Goal: Task Accomplishment & Management: Manage account settings

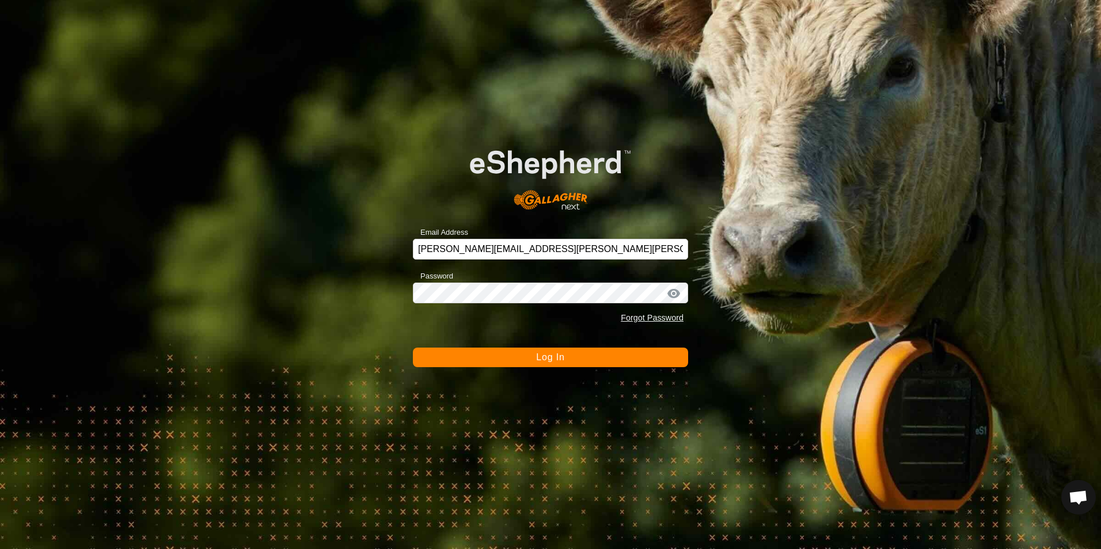
click at [504, 360] on button "Log In" at bounding box center [550, 358] width 275 height 20
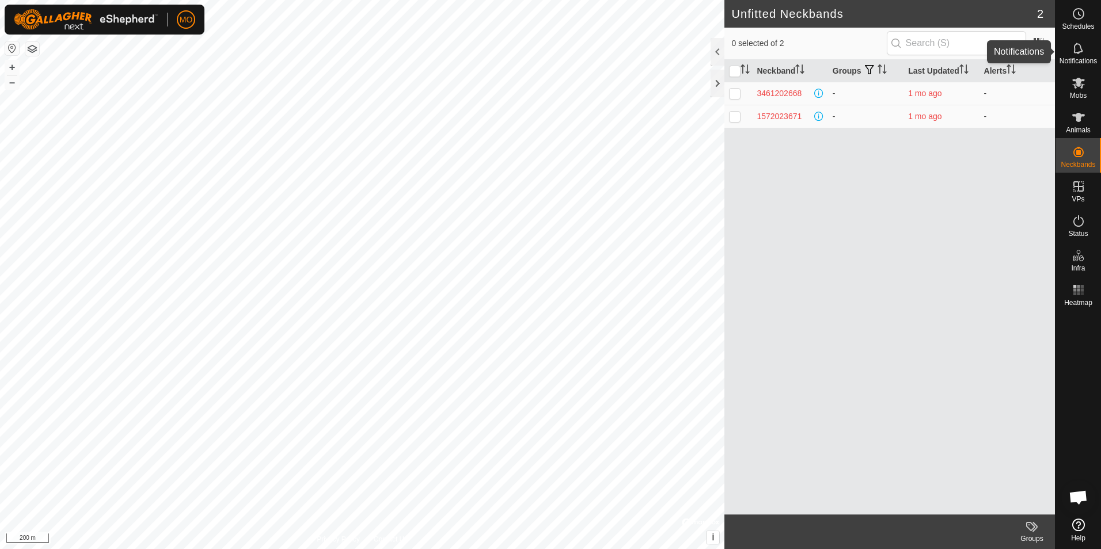
click at [1078, 45] on icon at bounding box center [1077, 48] width 9 height 11
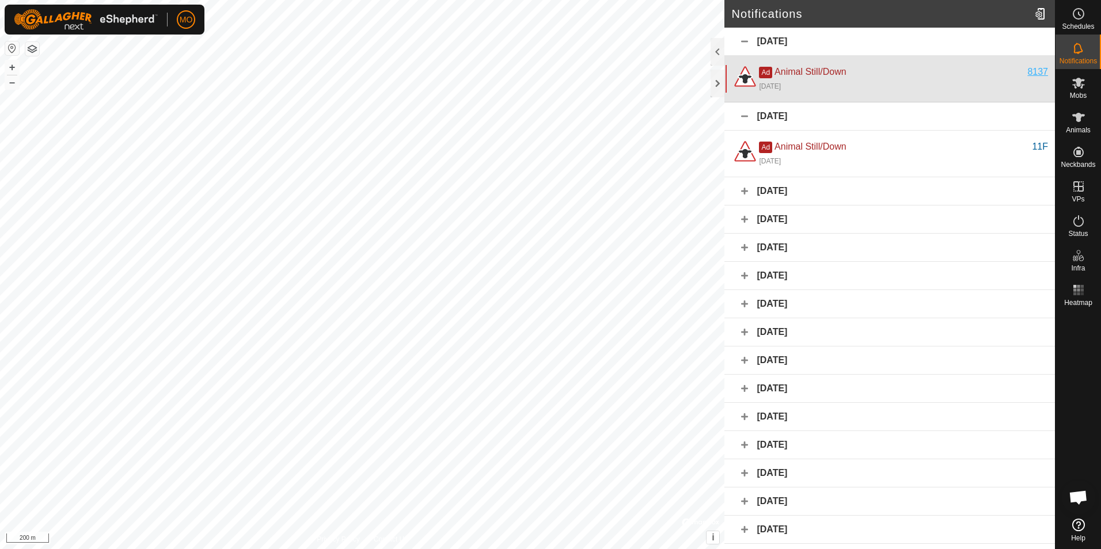
click at [1033, 72] on div "8137" at bounding box center [1037, 72] width 21 height 14
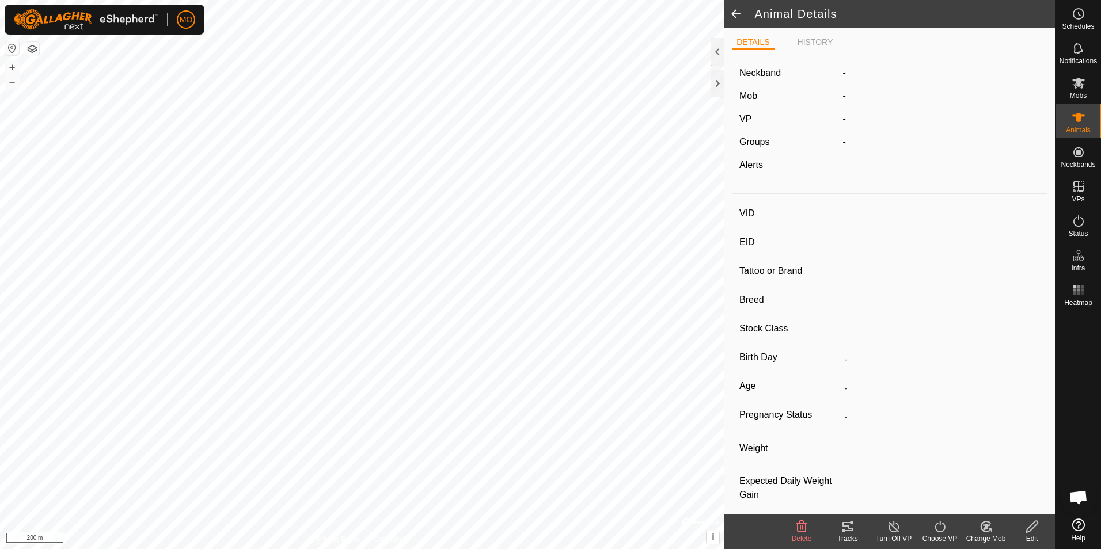
type input "8137"
type input "124000202454012"
type input "-"
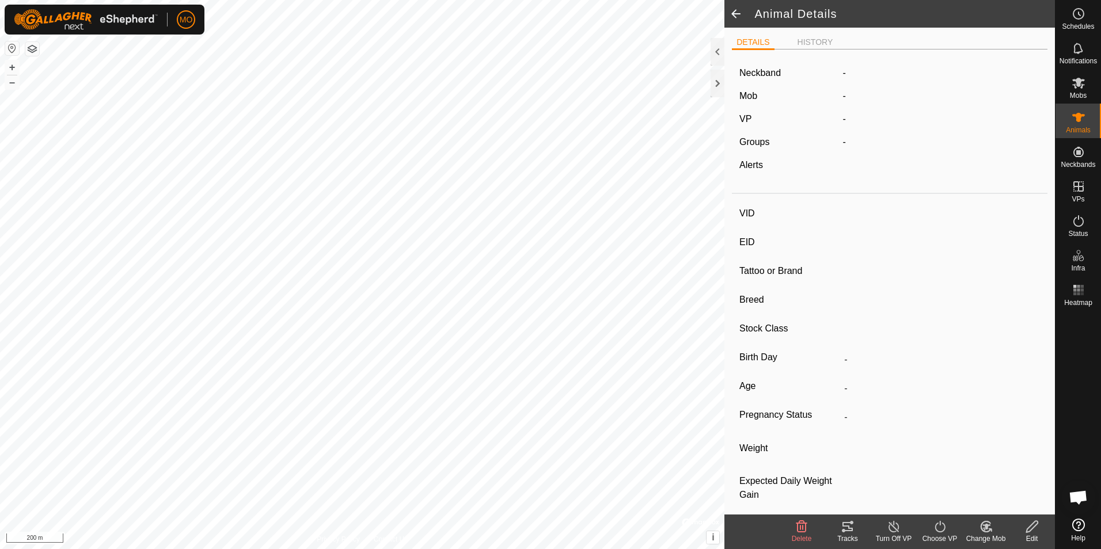
type input "0 kg"
type input "-"
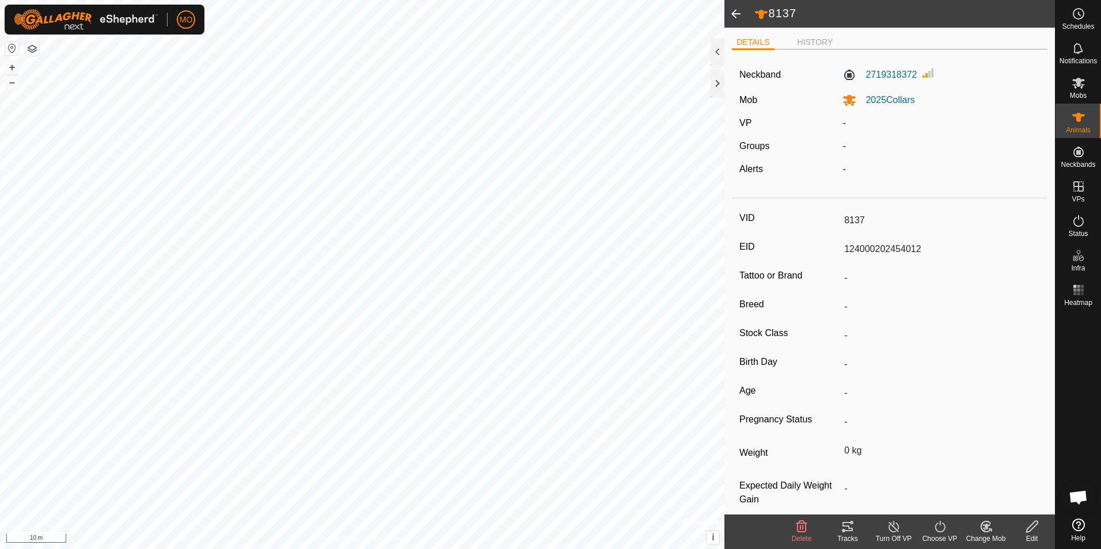
click at [933, 526] on icon at bounding box center [940, 527] width 14 height 14
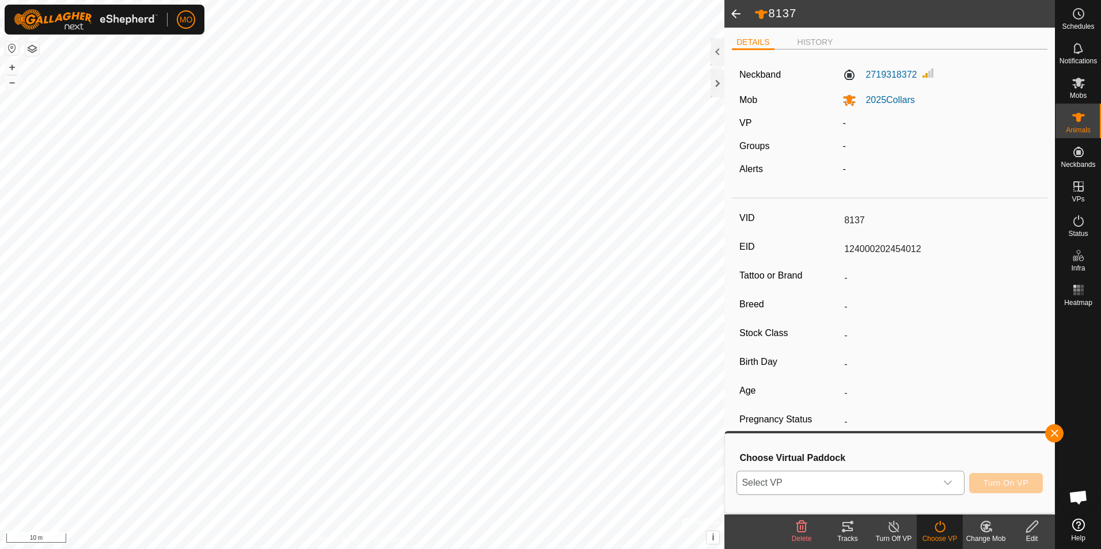
click at [951, 481] on icon "dropdown trigger" at bounding box center [947, 482] width 9 height 9
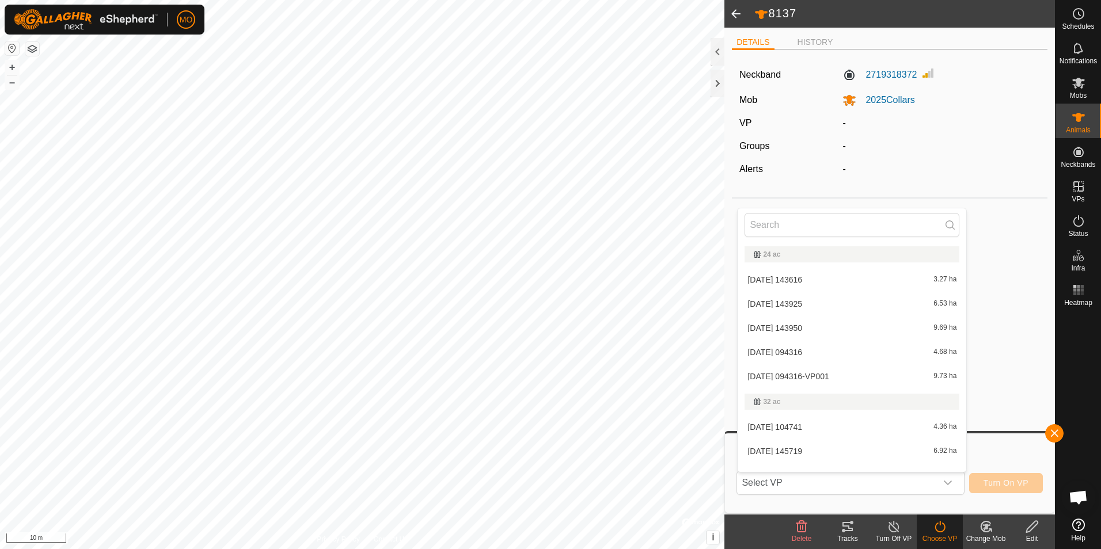
click at [1027, 375] on div "VID 8137 EID 124000202454012 Tattoo or Brand - Breed - Stock Class - Birth Day …" at bounding box center [889, 365] width 315 height 325
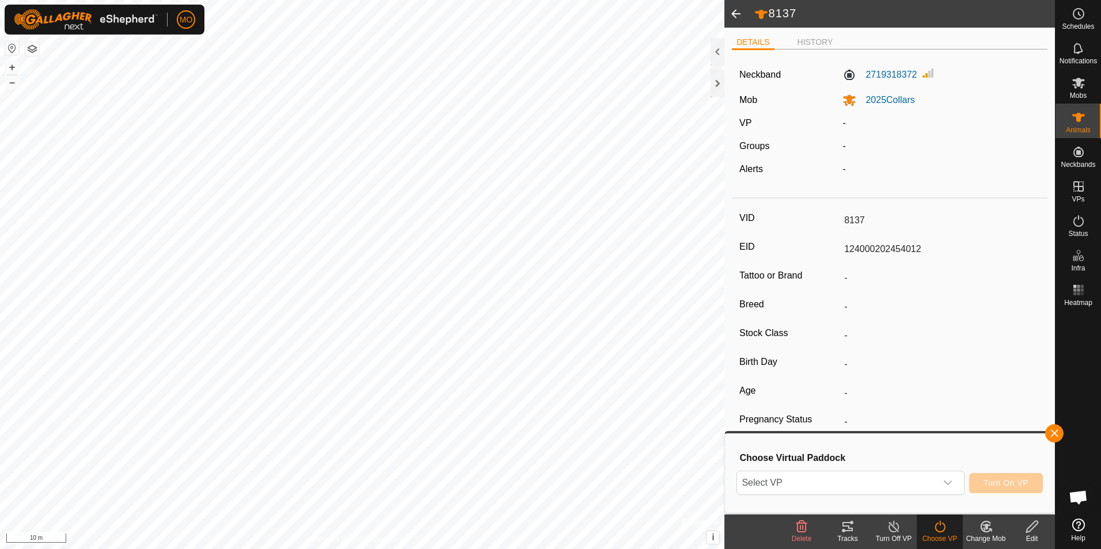
click at [982, 526] on icon at bounding box center [986, 527] width 14 height 14
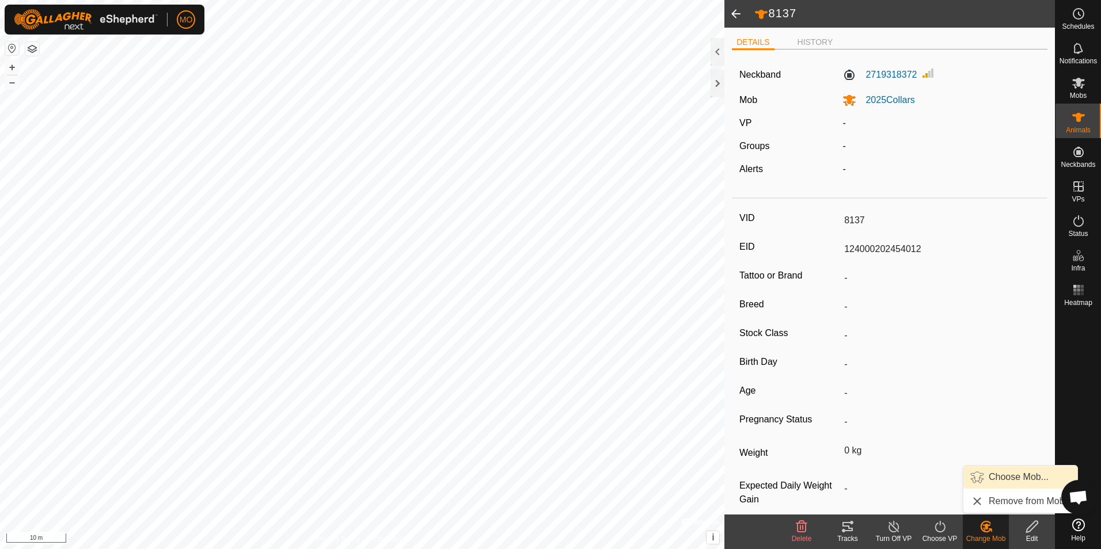
click at [1003, 468] on link "Choose Mob..." at bounding box center [1020, 477] width 114 height 23
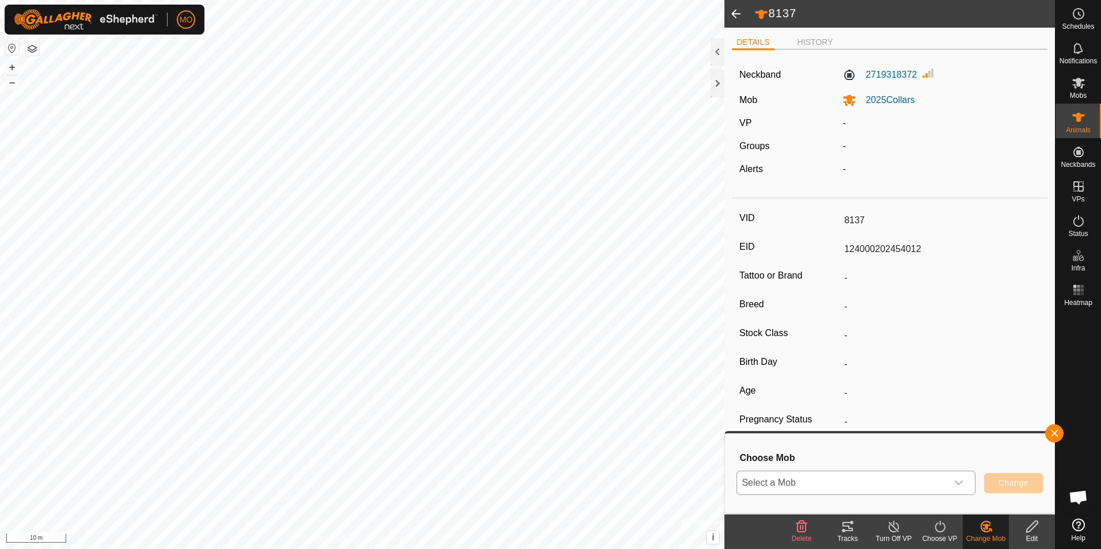
click at [960, 485] on icon "dropdown trigger" at bounding box center [958, 482] width 9 height 9
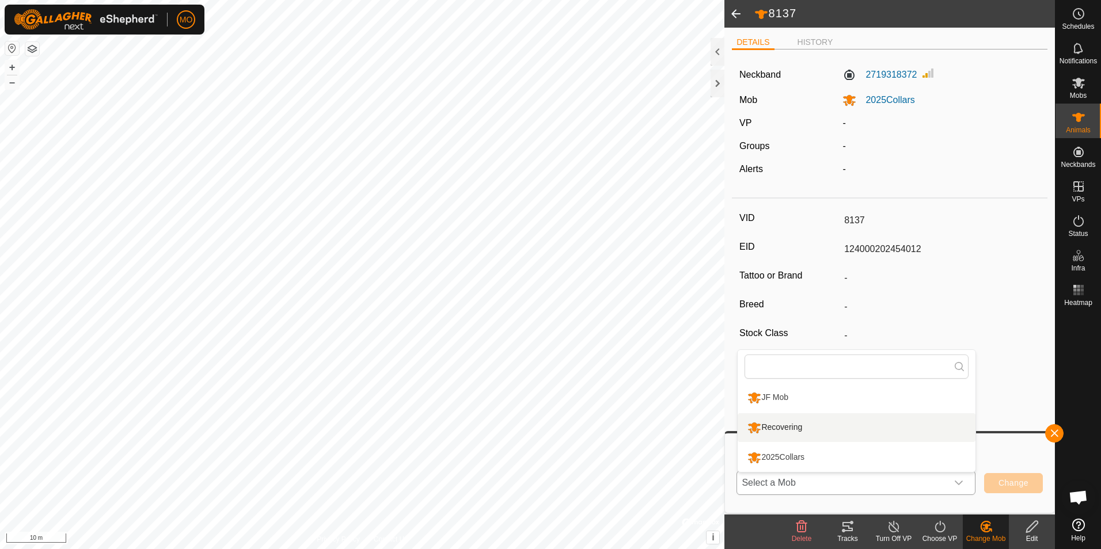
click at [872, 434] on li "Recovering" at bounding box center [856, 427] width 238 height 29
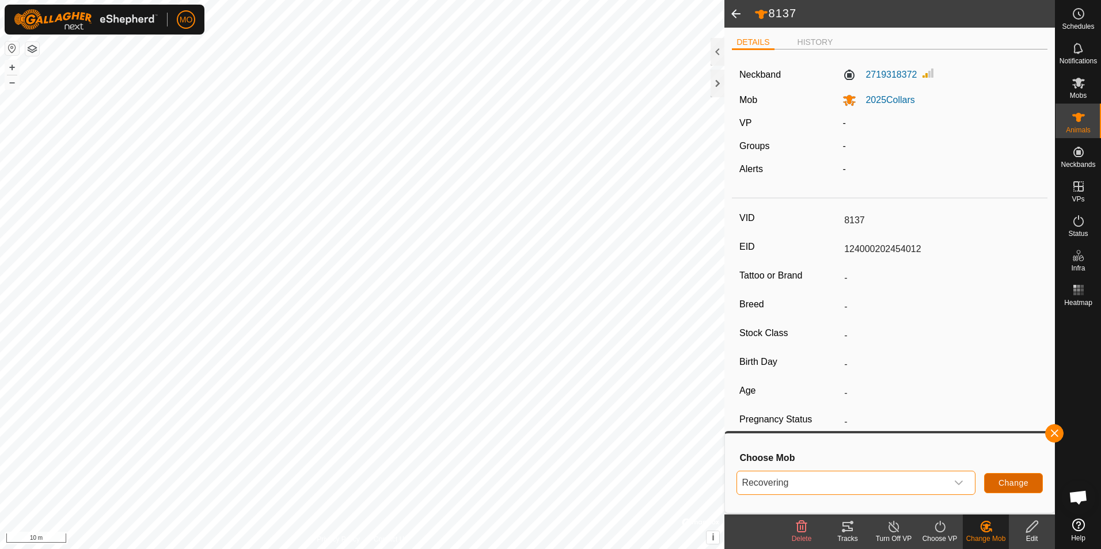
click at [1011, 484] on span "Change" at bounding box center [1013, 482] width 30 height 9
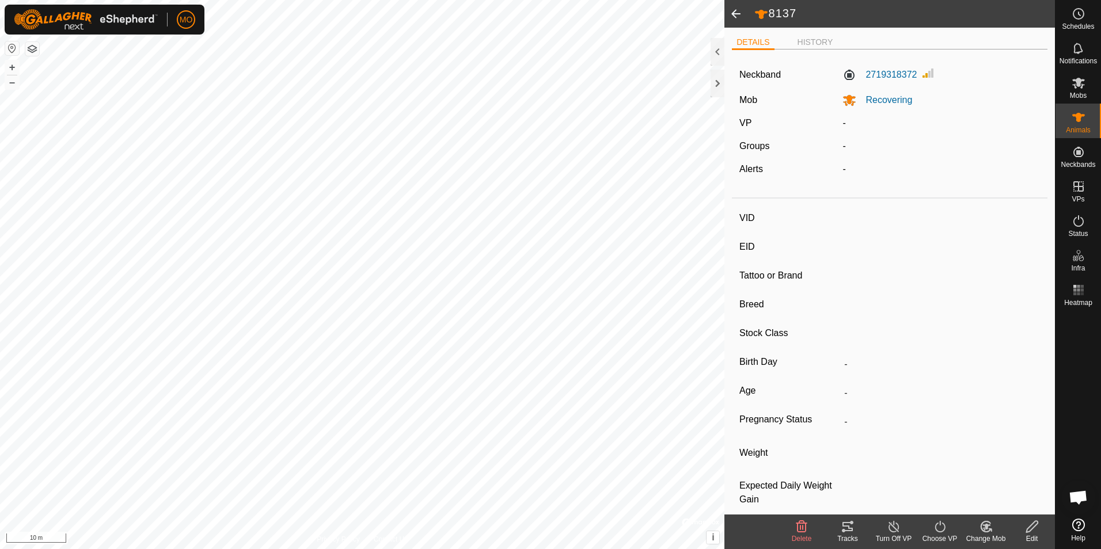
type input "92G"
type input "124000205363631"
type input "-"
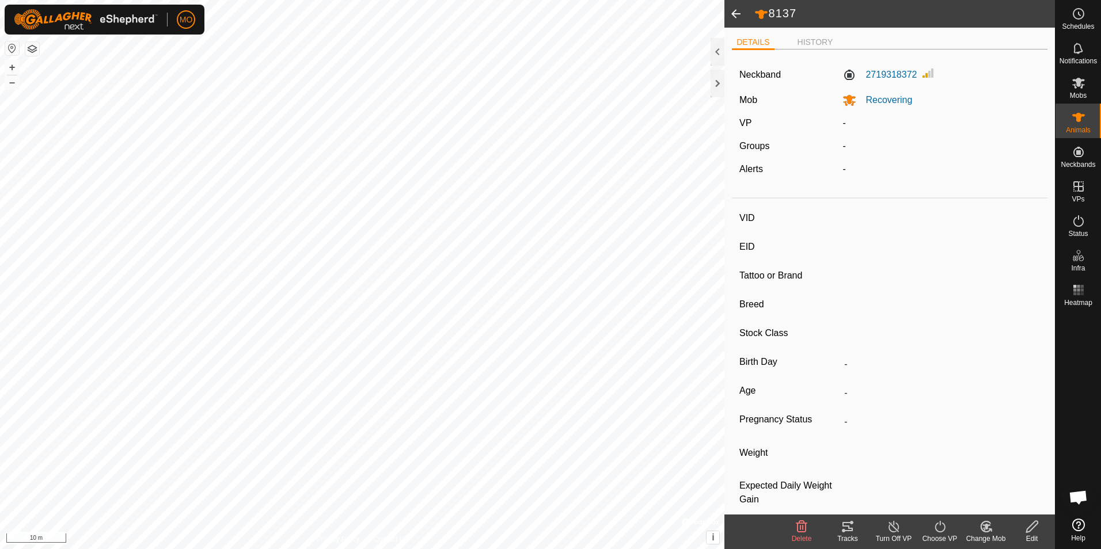
type input "0 kg"
type input "-"
type input "11F"
type input "124000180539418"
type input "-"
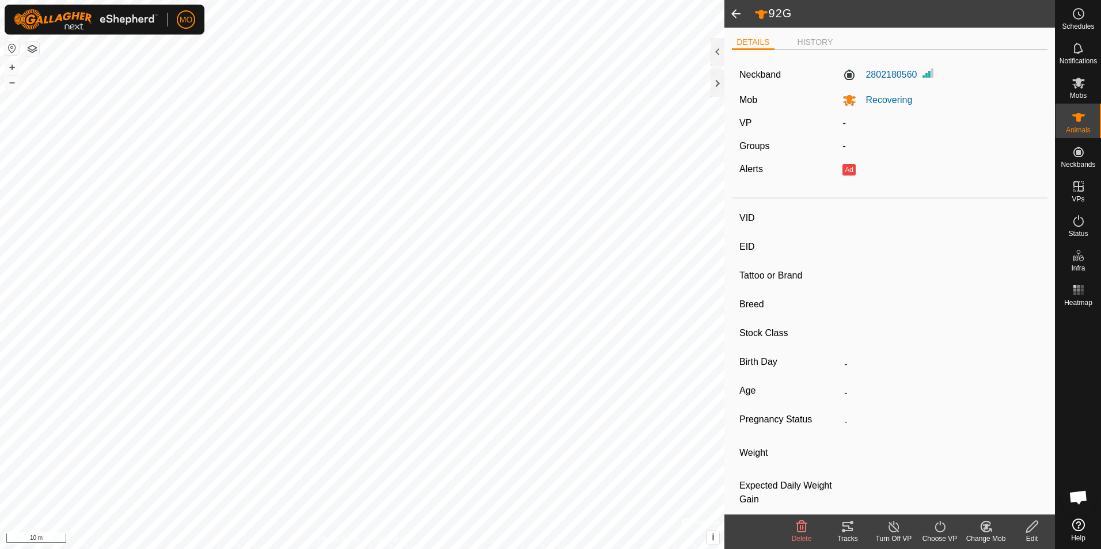
type input "-"
type input "0 kg"
type input "-"
click at [979, 530] on icon at bounding box center [986, 527] width 14 height 14
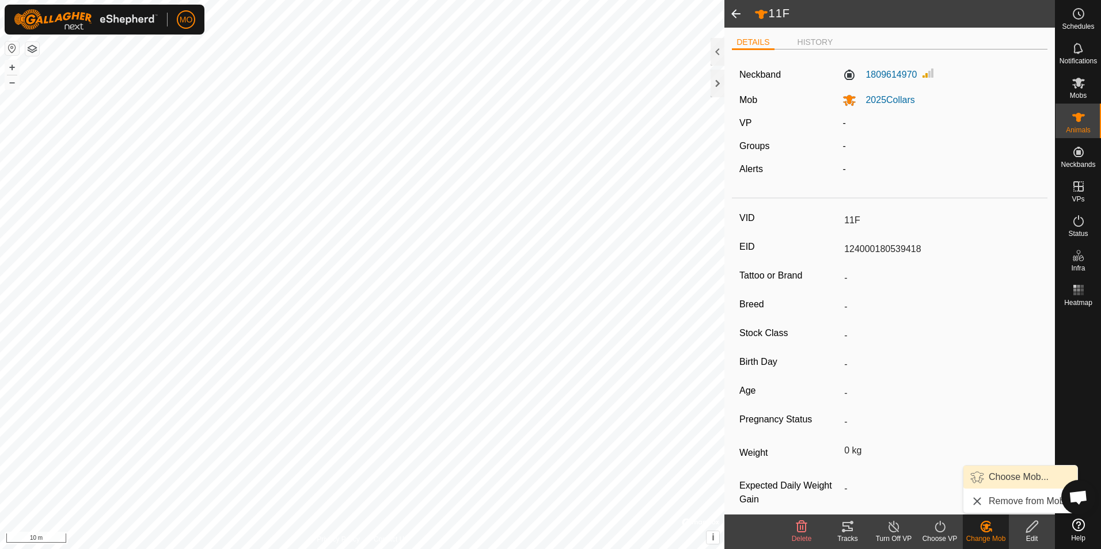
click at [1013, 477] on link "Choose Mob..." at bounding box center [1020, 477] width 114 height 23
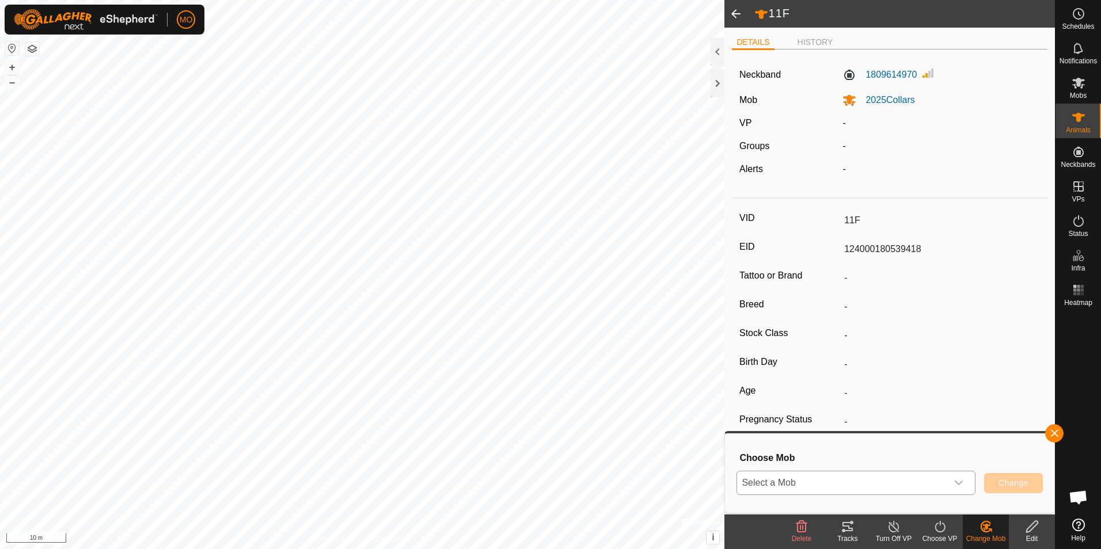
click at [961, 484] on icon "dropdown trigger" at bounding box center [958, 482] width 9 height 9
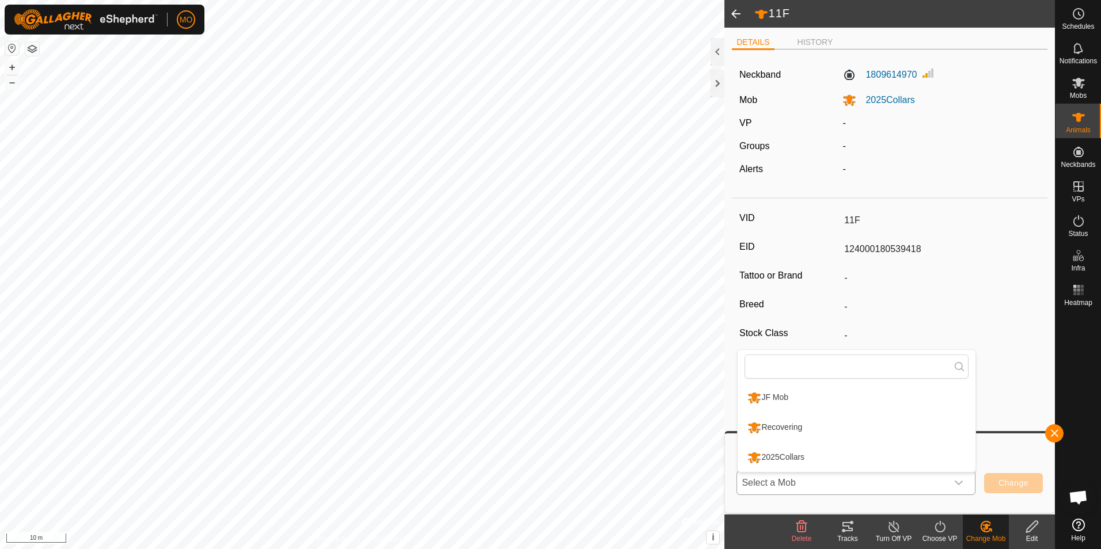
click at [870, 425] on li "Recovering" at bounding box center [856, 427] width 238 height 29
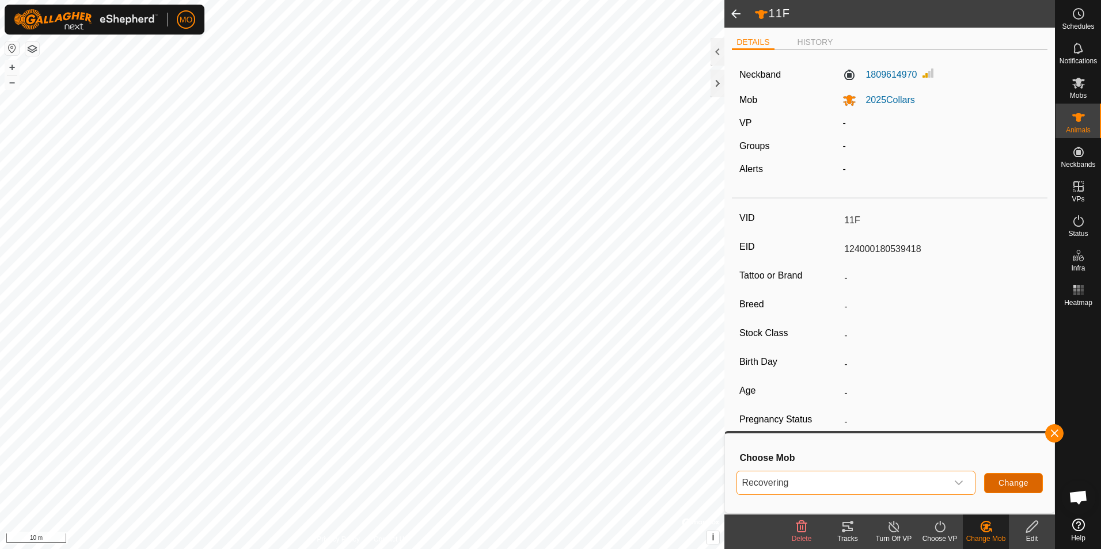
click at [1015, 482] on span "Change" at bounding box center [1013, 482] width 30 height 9
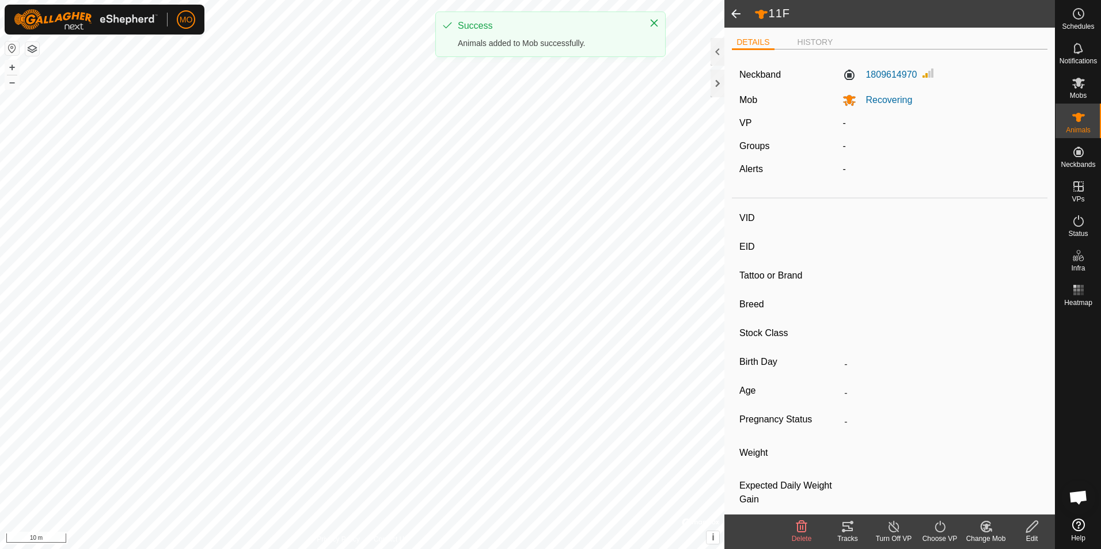
type input "2074H"
type input "124000199303509"
type input "-"
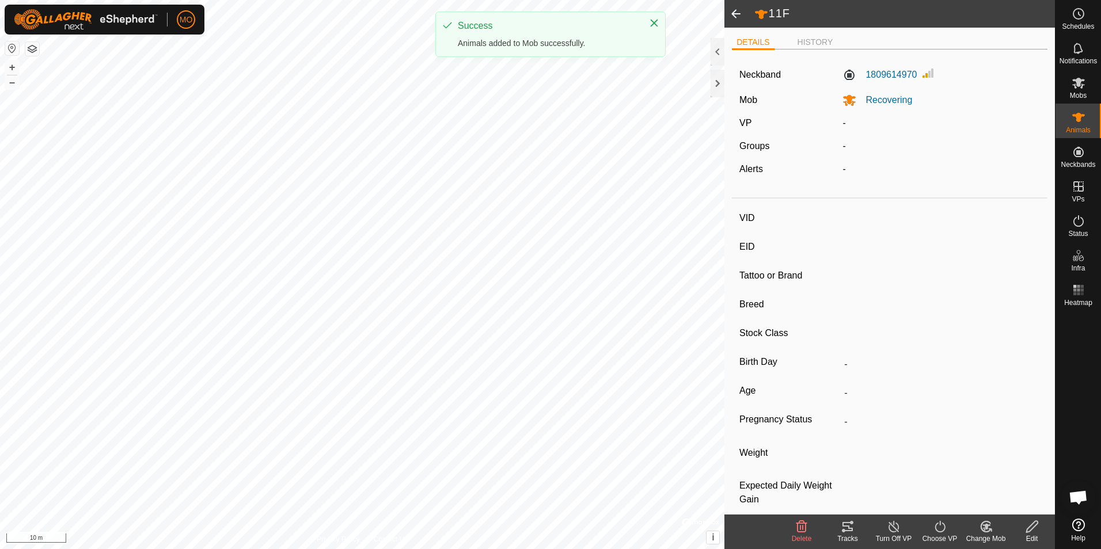
type input "0 kg"
type input "-"
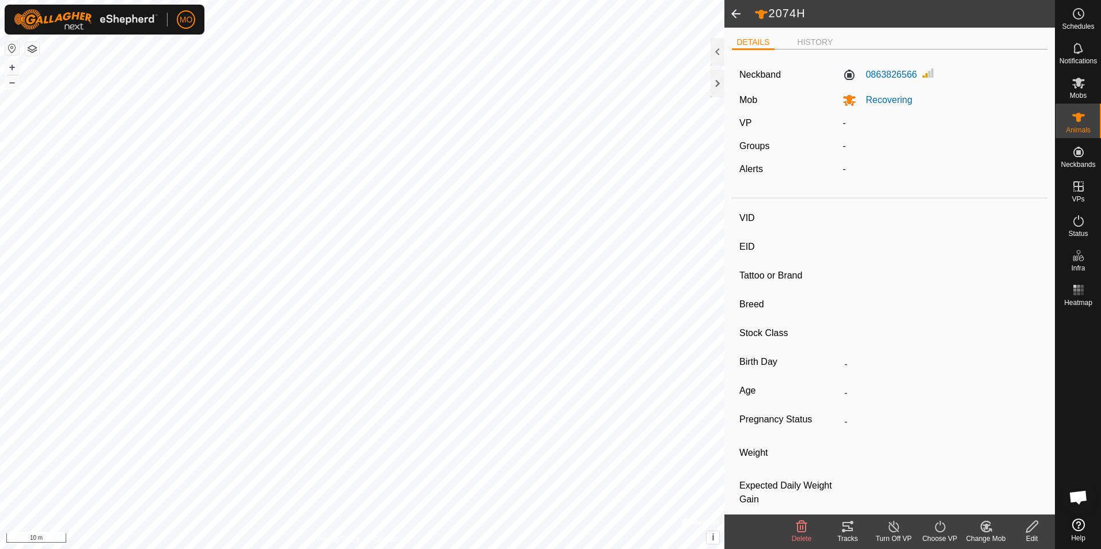
type input "8137"
type input "124000202454012"
type input "-"
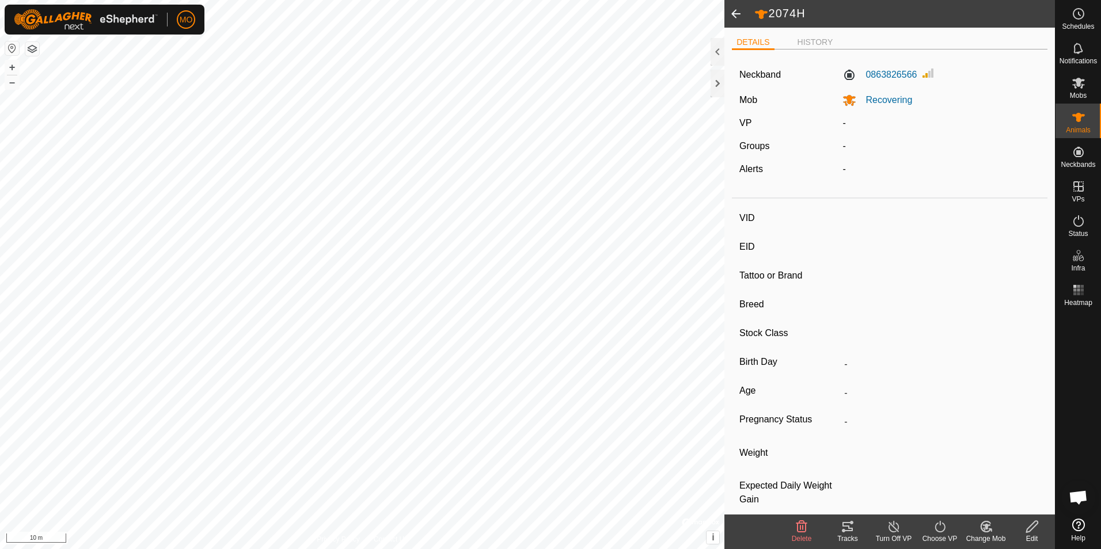
type input "0 kg"
type input "-"
click at [12, 83] on button "–" at bounding box center [12, 82] width 14 height 14
click at [9, 81] on button "–" at bounding box center [12, 82] width 14 height 14
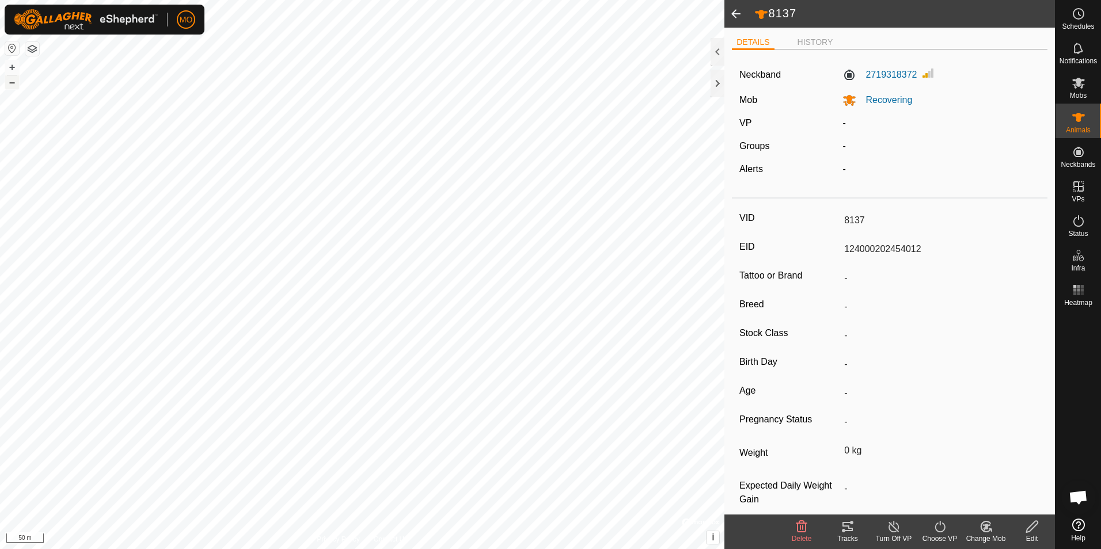
click at [9, 83] on button "–" at bounding box center [12, 82] width 14 height 14
